Goal: Navigation & Orientation: Find specific page/section

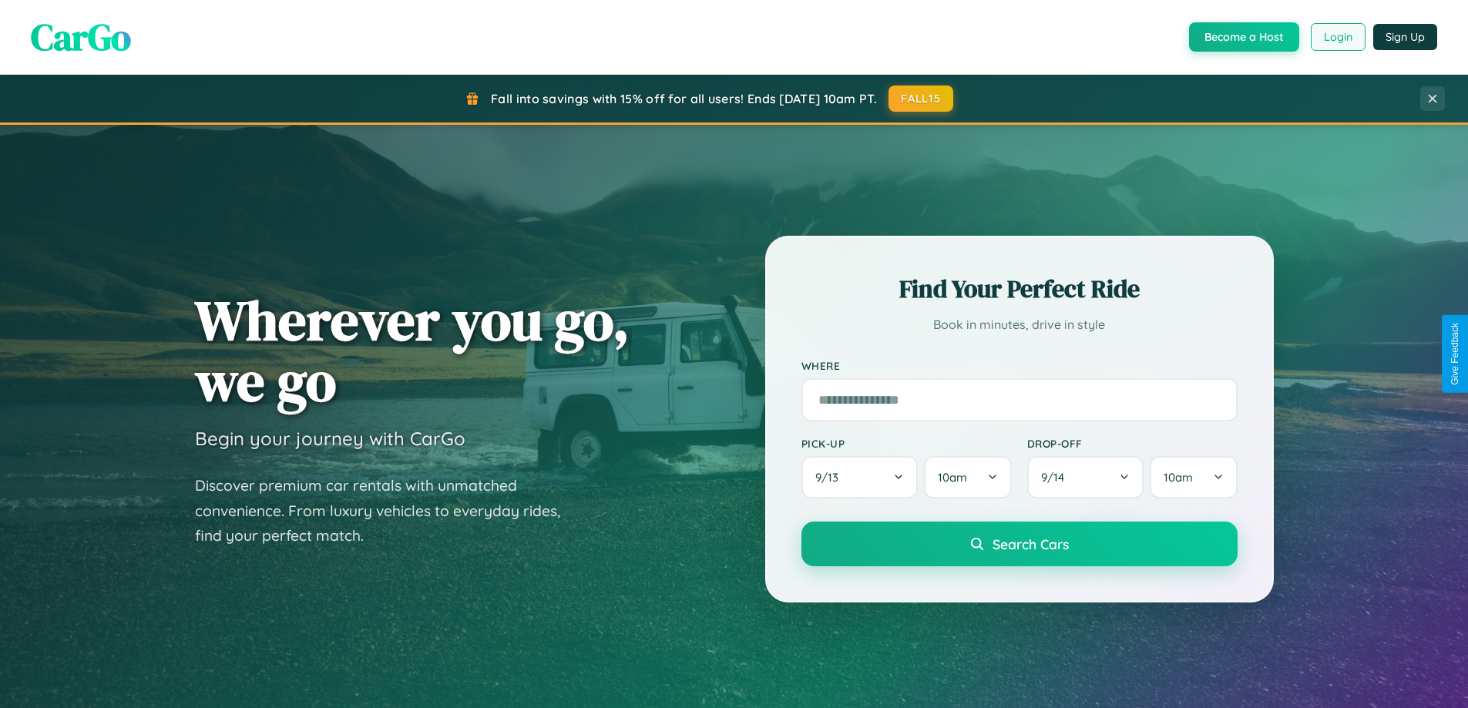
click at [1337, 37] on button "Login" at bounding box center [1338, 37] width 55 height 28
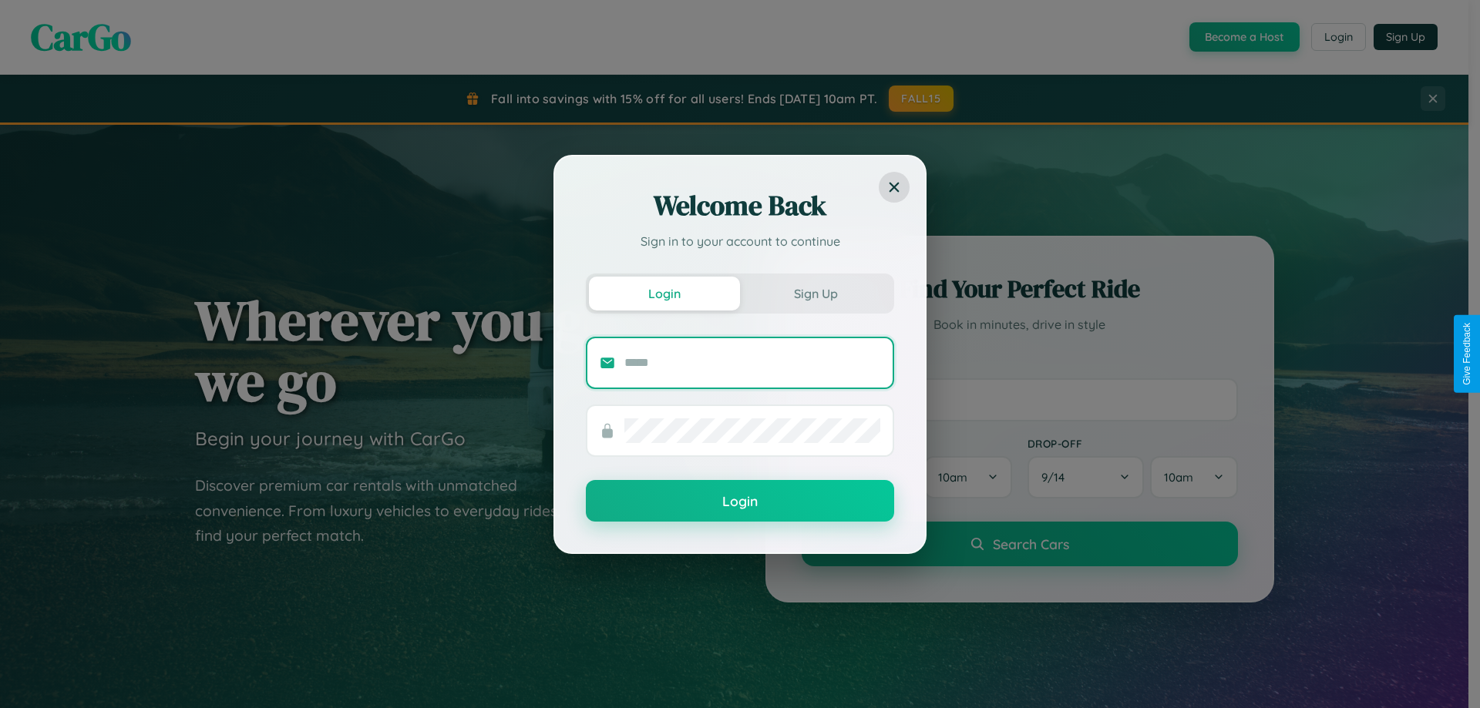
click at [752, 362] on input "text" at bounding box center [752, 363] width 256 height 25
type input "**********"
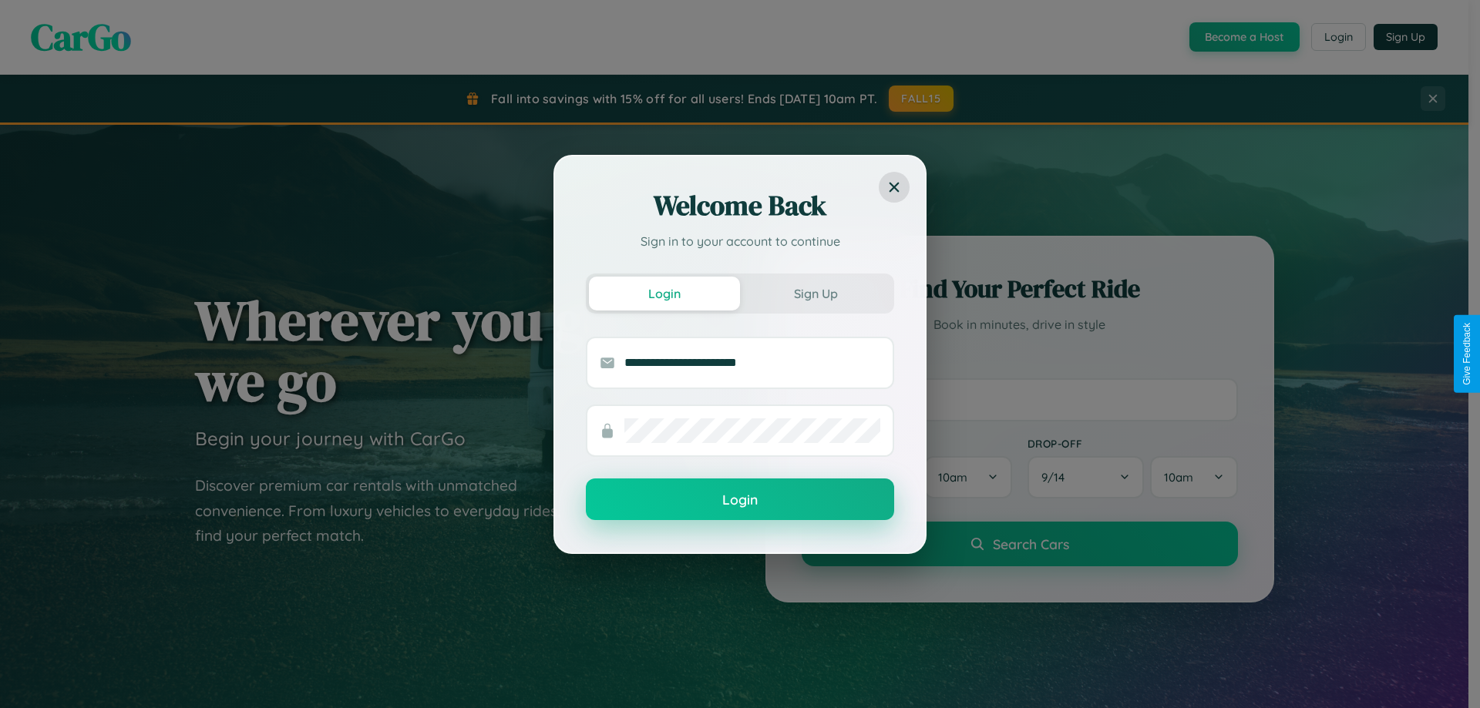
click at [740, 500] on button "Login" at bounding box center [740, 500] width 308 height 42
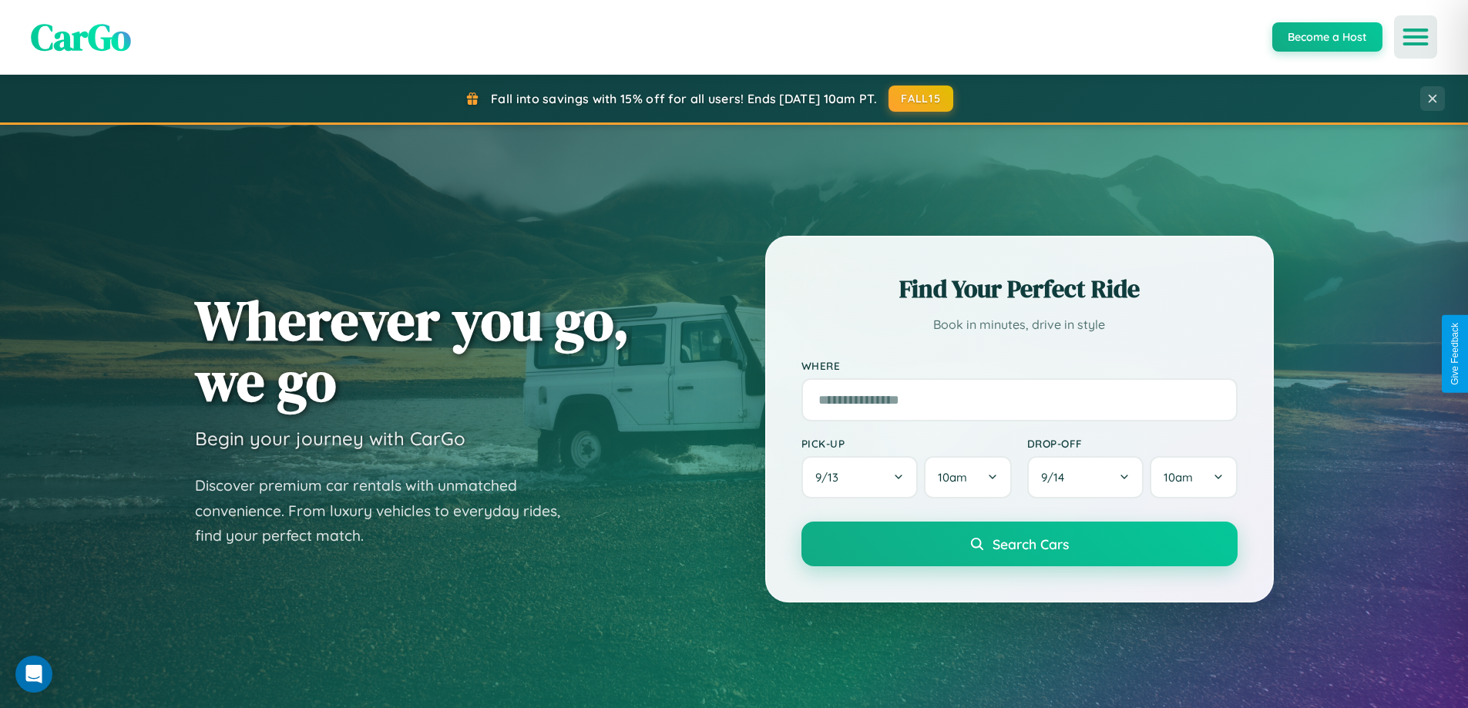
click at [1416, 37] on icon "Open menu" at bounding box center [1416, 37] width 22 height 14
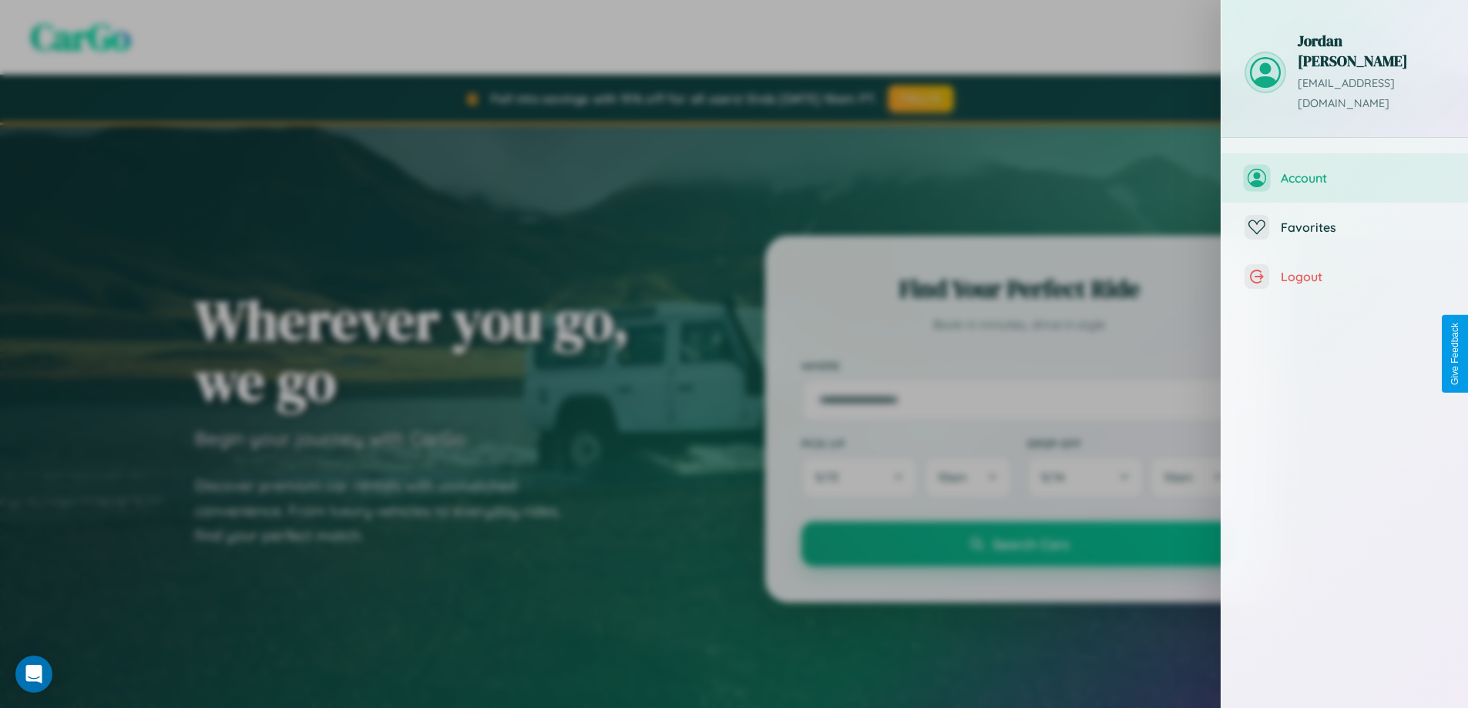
click at [1367, 170] on span "Account" at bounding box center [1363, 177] width 164 height 15
